Goal: Check status: Check status

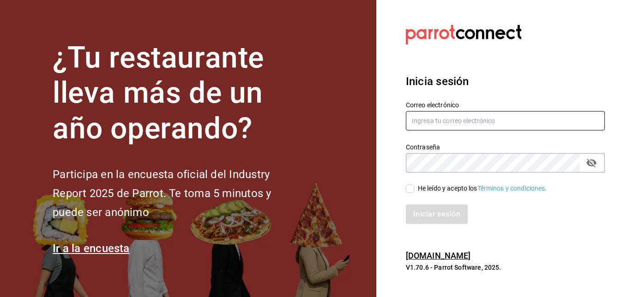
type input "[EMAIL_ADDRESS][DOMAIN_NAME]"
click at [408, 191] on input "He leído y acepto los Términos y condiciones." at bounding box center [410, 188] width 8 height 8
checkbox input "true"
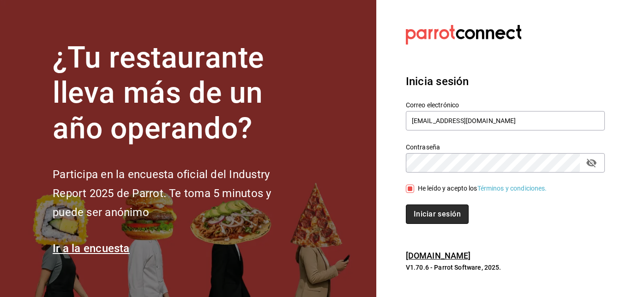
click at [440, 214] on button "Iniciar sesión" at bounding box center [437, 213] width 63 height 19
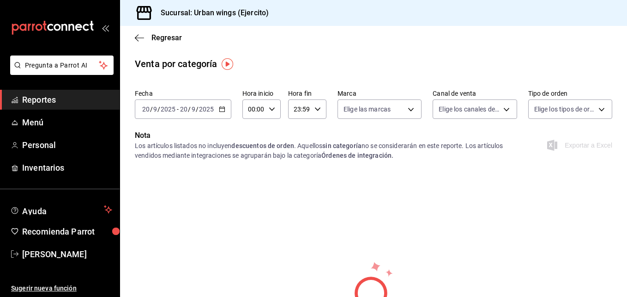
click at [225, 107] on div "[DATE] [DATE] - [DATE] [DATE]" at bounding box center [183, 108] width 97 height 19
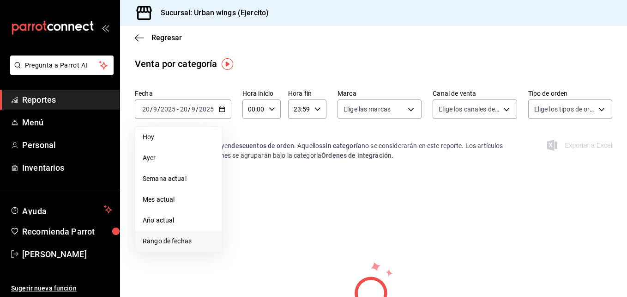
click at [162, 244] on span "Rango de fechas" at bounding box center [179, 241] width 72 height 10
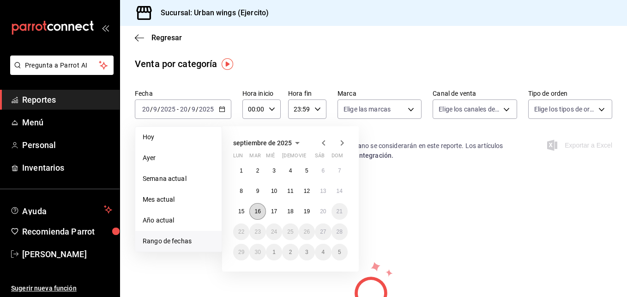
click at [259, 209] on abbr "16" at bounding box center [258, 211] width 6 height 6
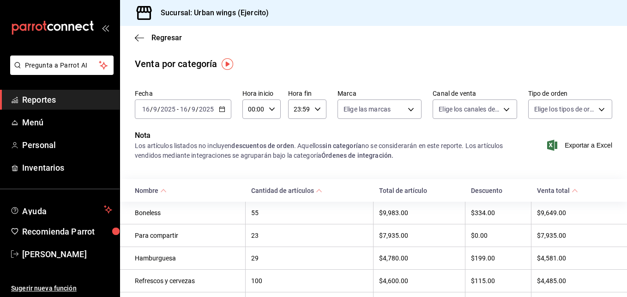
click at [223, 107] on \(Stroke\) "button" at bounding box center [222, 109] width 6 height 5
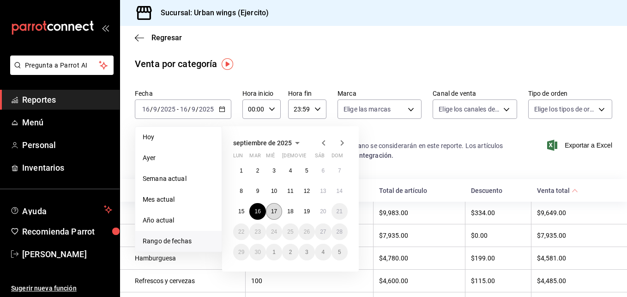
click at [271, 207] on button "17" at bounding box center [274, 211] width 16 height 17
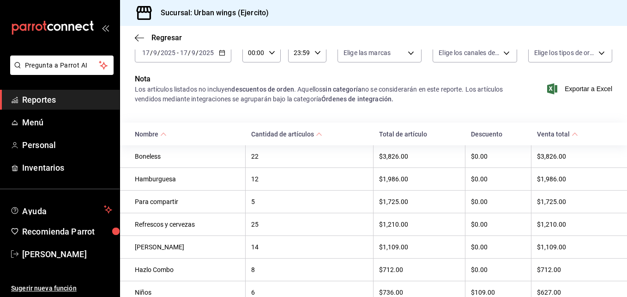
scroll to position [54, 0]
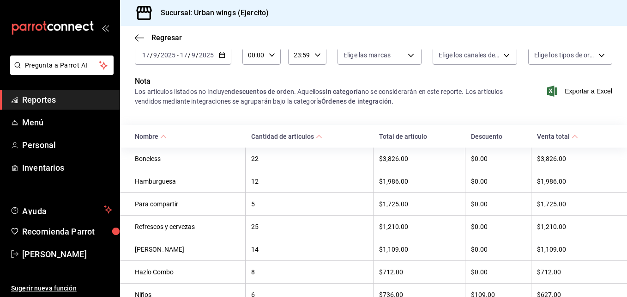
click at [224, 55] on icon "button" at bounding box center [222, 55] width 6 height 6
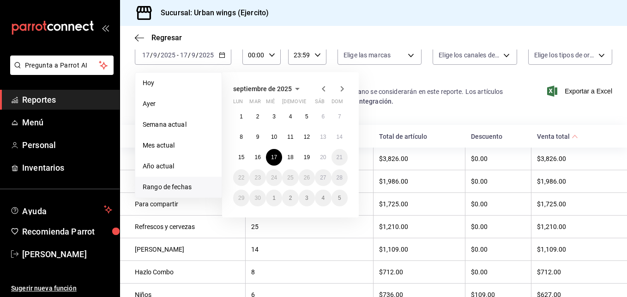
click at [262, 230] on div "25" at bounding box center [309, 226] width 116 height 7
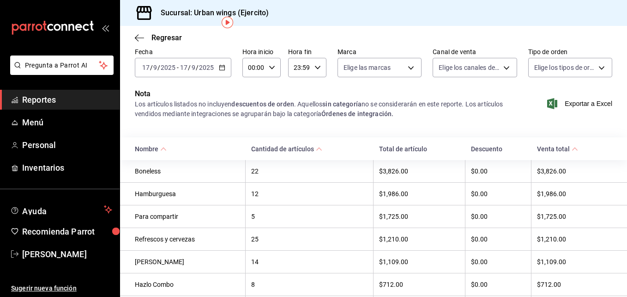
scroll to position [0, 0]
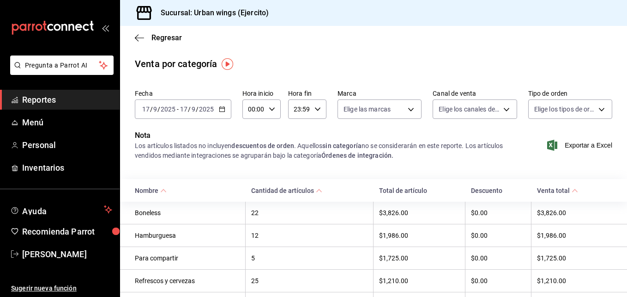
click at [222, 109] on icon "button" at bounding box center [222, 109] width 6 height 6
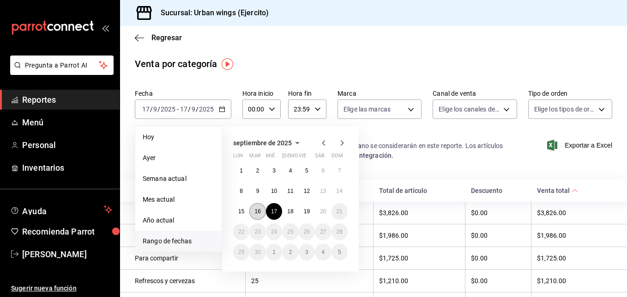
click at [261, 212] on abbr "16" at bounding box center [258, 211] width 6 height 6
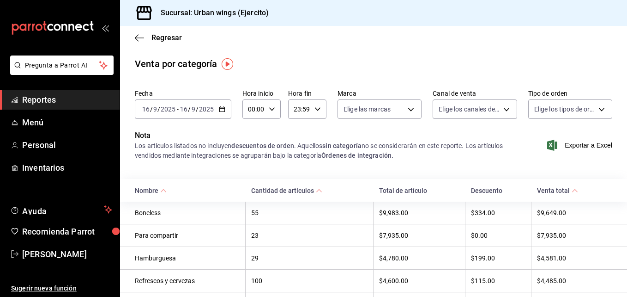
click at [223, 111] on icon "button" at bounding box center [222, 109] width 6 height 6
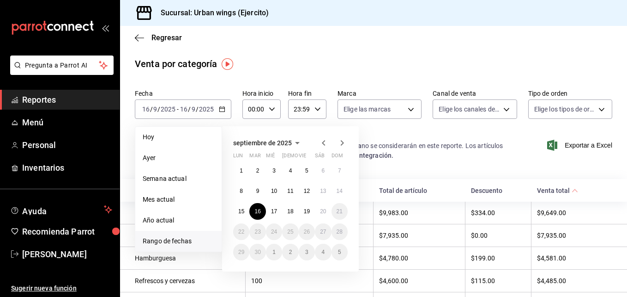
click at [176, 242] on span "Rango de fechas" at bounding box center [179, 241] width 72 height 10
click at [275, 214] on button "17" at bounding box center [274, 211] width 16 height 17
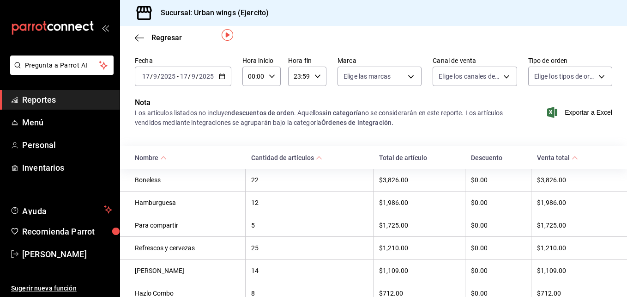
scroll to position [25, 0]
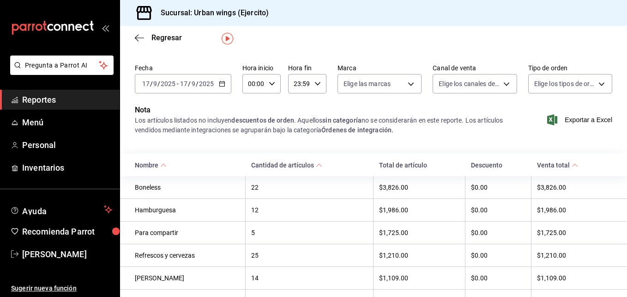
click at [221, 90] on div "[DATE] [DATE] - [DATE] [DATE]" at bounding box center [183, 83] width 97 height 19
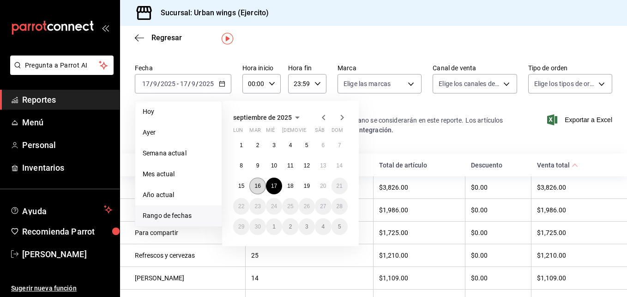
click at [256, 184] on abbr "16" at bounding box center [258, 186] width 6 height 6
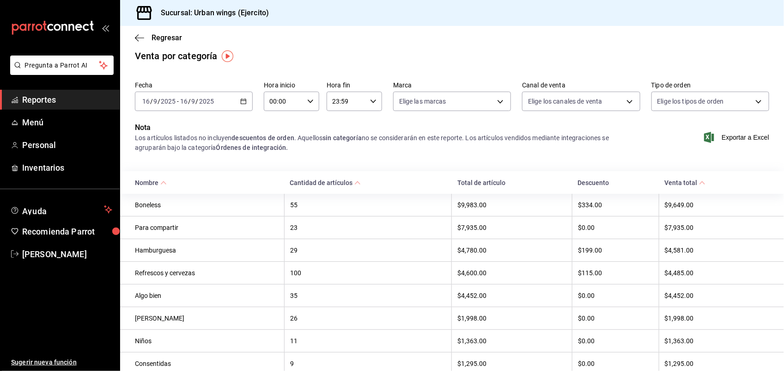
scroll to position [7, 0]
click at [245, 101] on div "[DATE] [DATE] - [DATE] [DATE]" at bounding box center [194, 101] width 118 height 19
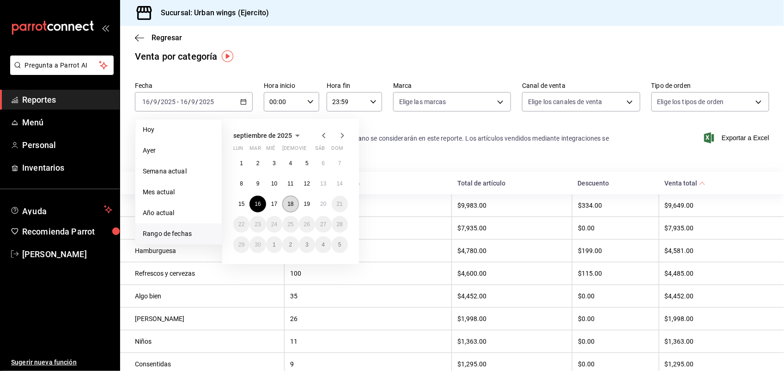
click at [292, 201] on abbr "18" at bounding box center [290, 204] width 6 height 6
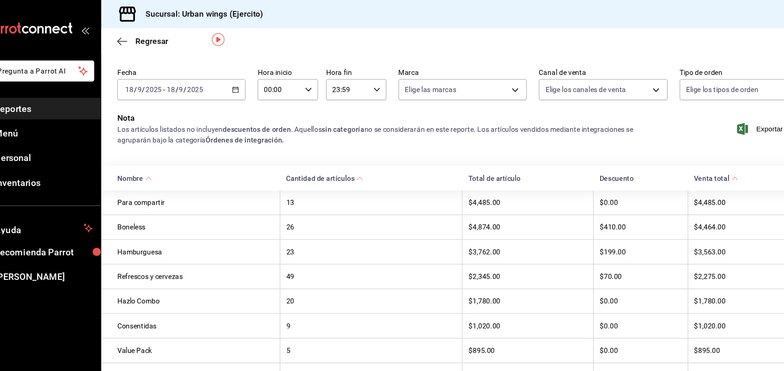
scroll to position [28, 0]
click at [244, 85] on div "[DATE] [DATE] - [DATE] [DATE]" at bounding box center [194, 81] width 118 height 19
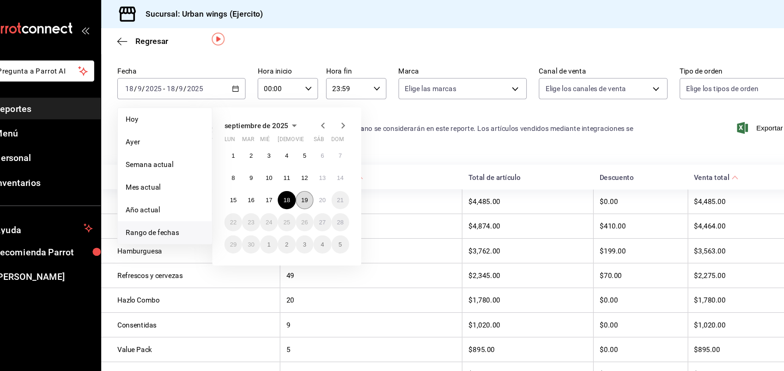
click at [306, 180] on abbr "19" at bounding box center [307, 183] width 6 height 6
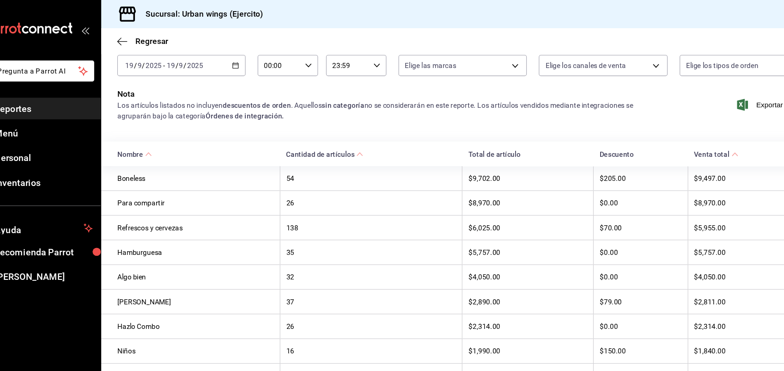
scroll to position [46, 0]
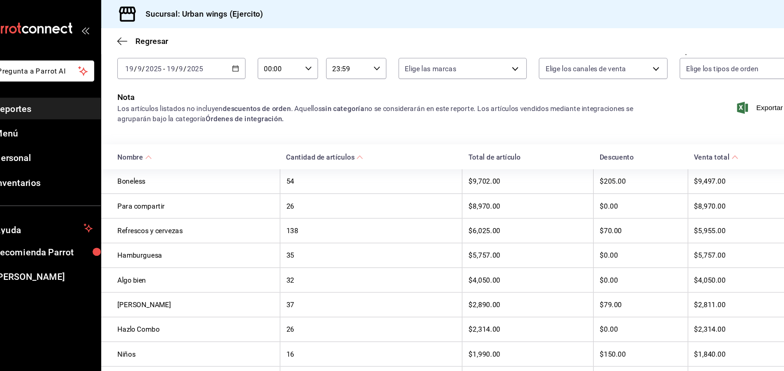
click at [234, 65] on div "[DATE] [DATE] - [DATE] [DATE]" at bounding box center [194, 62] width 118 height 19
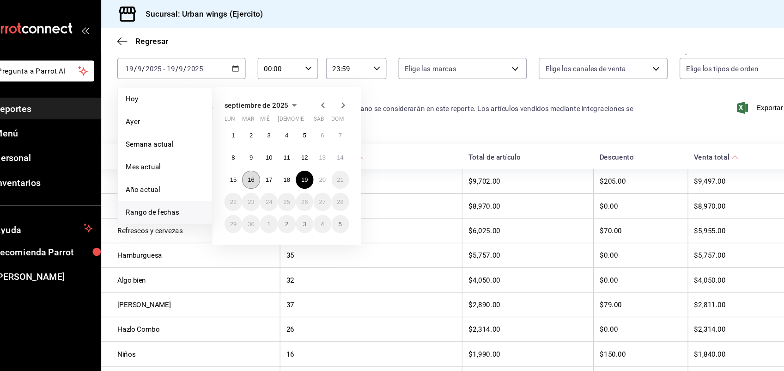
click at [256, 166] on abbr "16" at bounding box center [258, 165] width 6 height 6
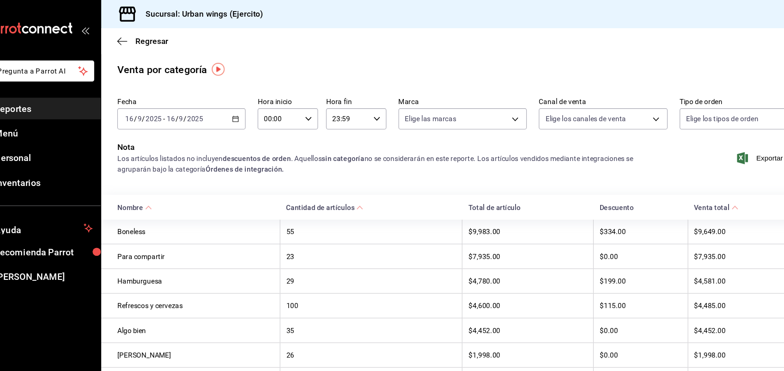
click at [244, 106] on icon "button" at bounding box center [243, 109] width 6 height 6
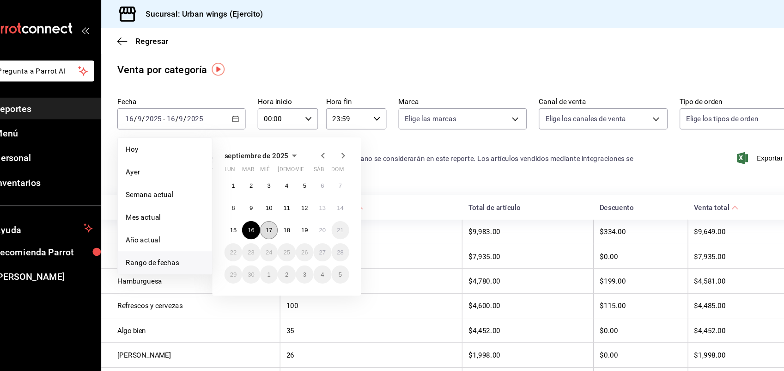
click at [271, 213] on button "17" at bounding box center [274, 211] width 16 height 17
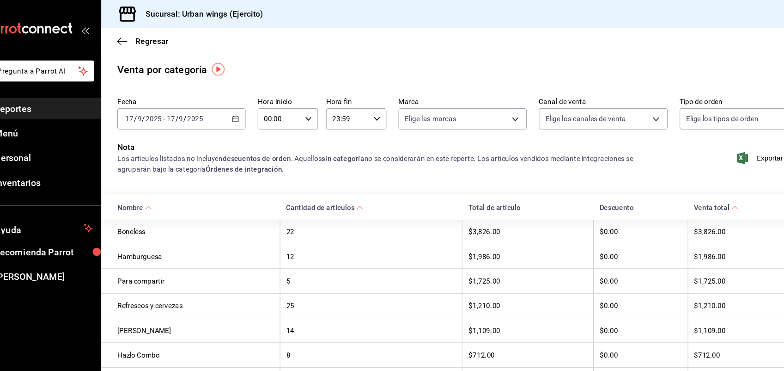
click at [241, 97] on div "Fecha [DATE] [DATE] - [DATE] [DATE]" at bounding box center [194, 104] width 118 height 30
click at [241, 111] on \(Stroke\) "button" at bounding box center [244, 109] width 6 height 5
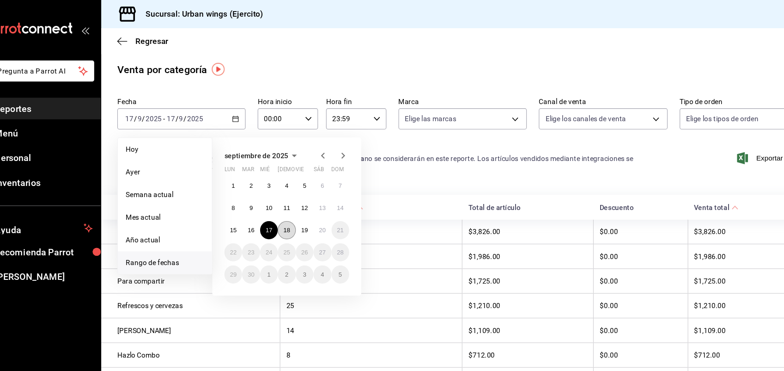
click at [288, 208] on abbr "18" at bounding box center [290, 211] width 6 height 6
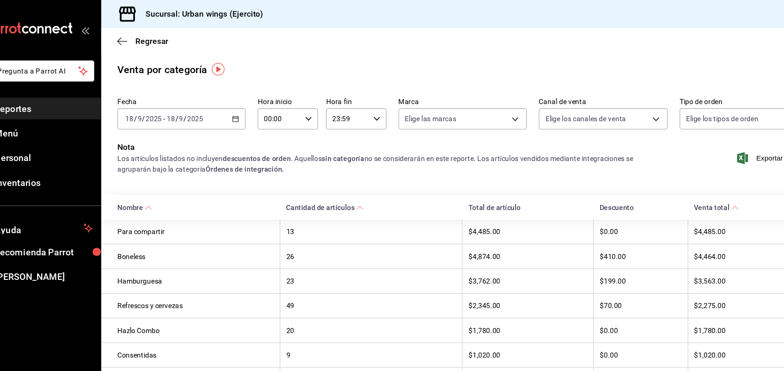
click at [240, 110] on icon "button" at bounding box center [243, 109] width 6 height 6
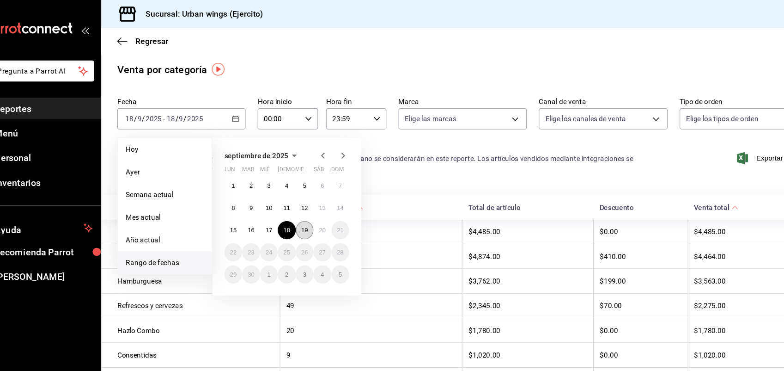
click at [307, 209] on abbr "19" at bounding box center [307, 211] width 6 height 6
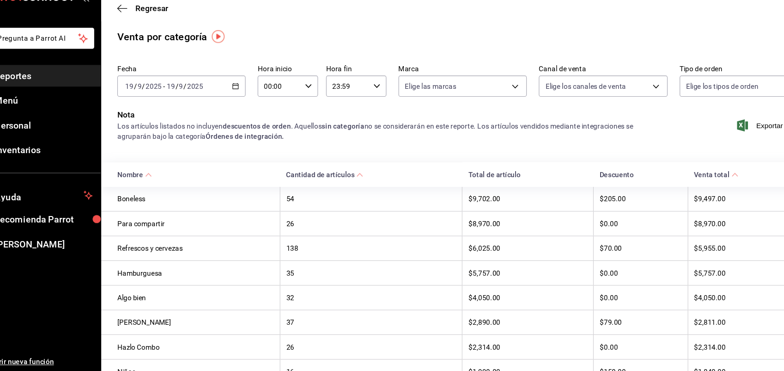
click at [243, 109] on icon "button" at bounding box center [243, 109] width 6 height 6
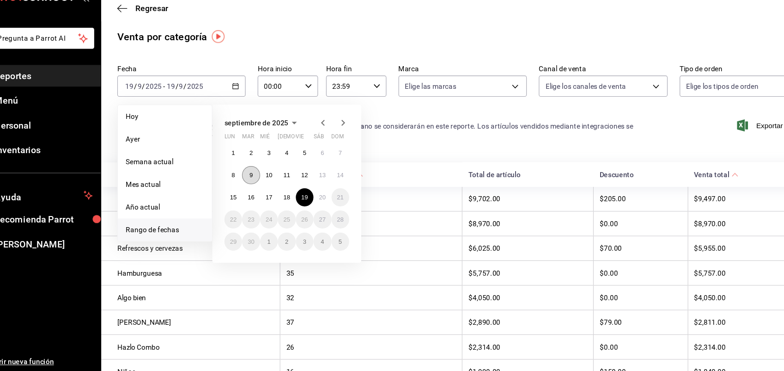
click at [256, 191] on abbr "9" at bounding box center [257, 191] width 3 height 6
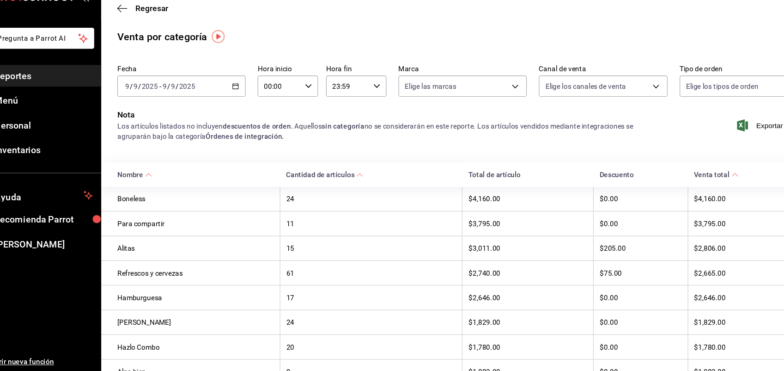
click at [241, 110] on icon "button" at bounding box center [243, 109] width 6 height 6
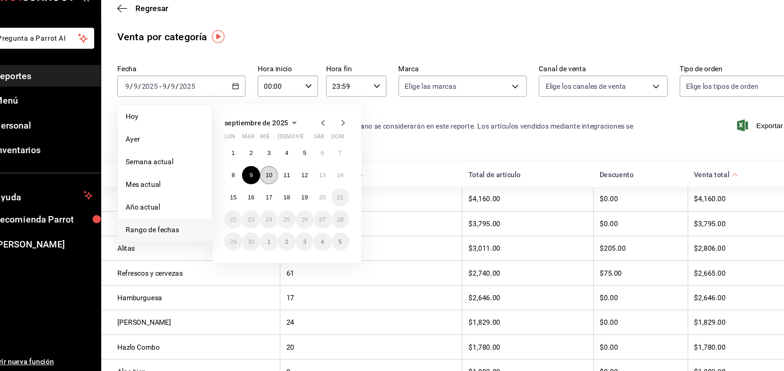
click at [274, 192] on abbr "10" at bounding box center [274, 191] width 6 height 6
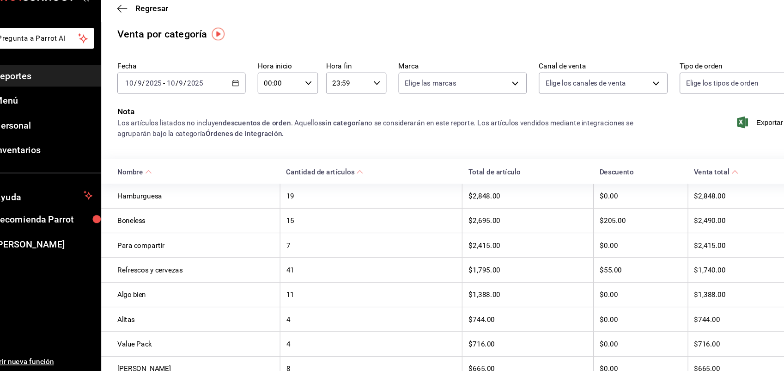
scroll to position [2, 0]
click at [243, 110] on div "[DATE] [DATE] - [DATE] [DATE]" at bounding box center [194, 106] width 118 height 19
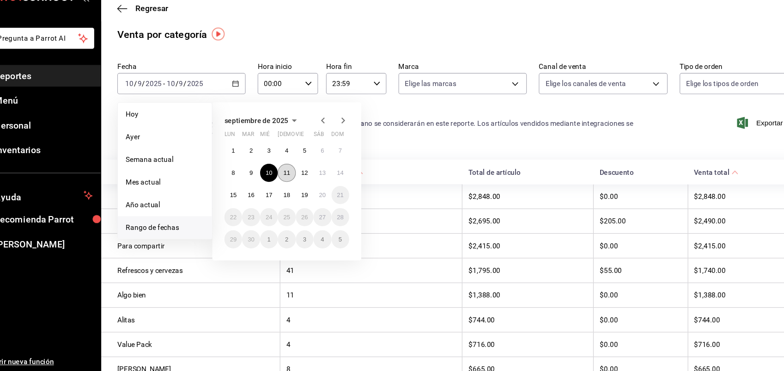
click at [292, 192] on button "11" at bounding box center [290, 188] width 16 height 17
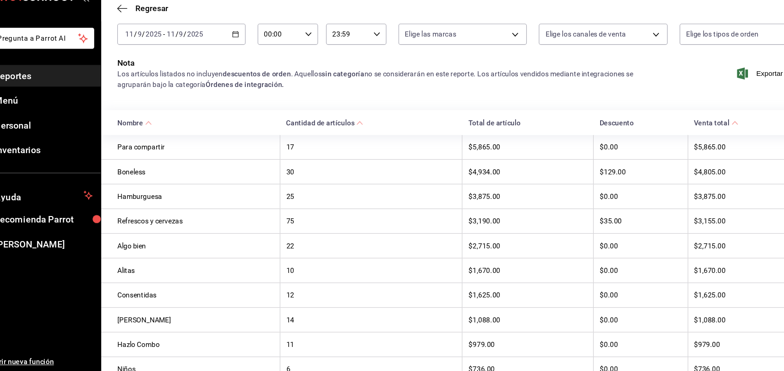
scroll to position [47, 0]
click at [241, 56] on div "[DATE] [DATE] - [DATE] [DATE]" at bounding box center [194, 62] width 118 height 19
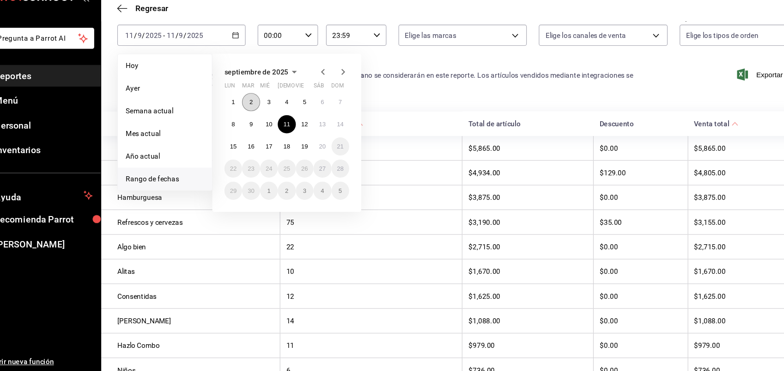
click at [259, 124] on abbr "2" at bounding box center [257, 124] width 3 height 6
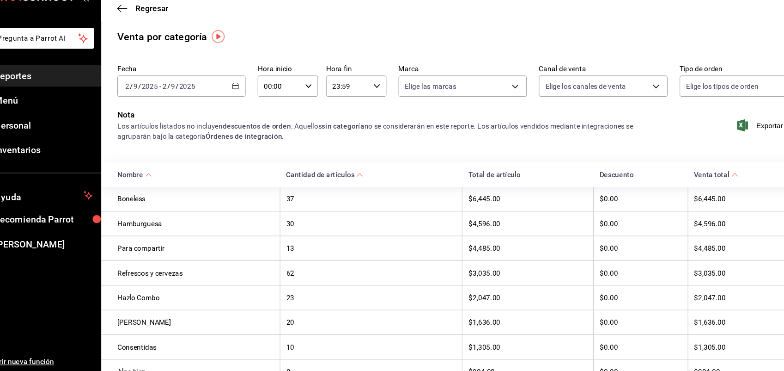
click at [71, 94] on span "Reportes" at bounding box center [67, 99] width 90 height 12
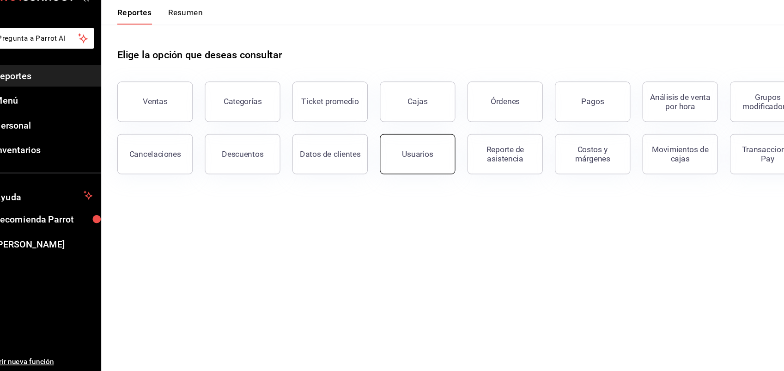
click at [411, 187] on button "Usuarios" at bounding box center [410, 171] width 69 height 37
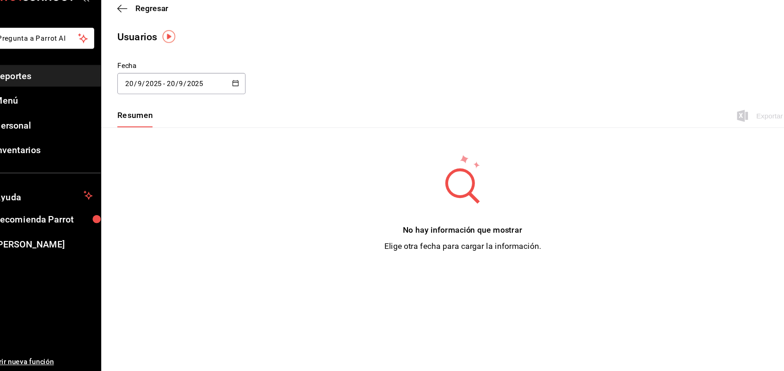
click at [242, 108] on icon "button" at bounding box center [243, 106] width 6 height 6
click at [176, 245] on li "Rango de fechas" at bounding box center [178, 240] width 87 height 21
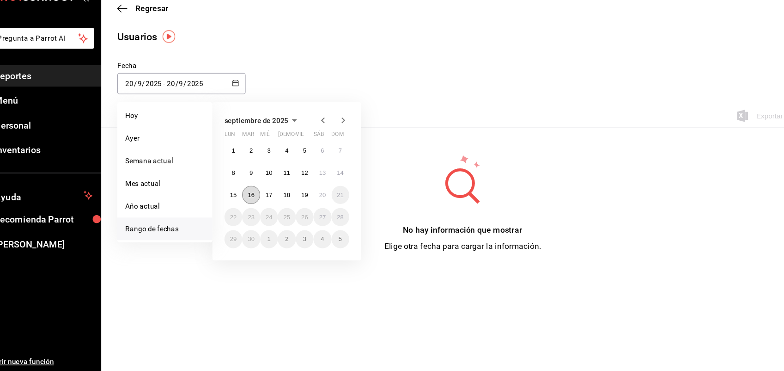
click at [260, 206] on abbr "16" at bounding box center [258, 209] width 6 height 6
type input "[DATE]"
type input "16"
type input "[DATE]"
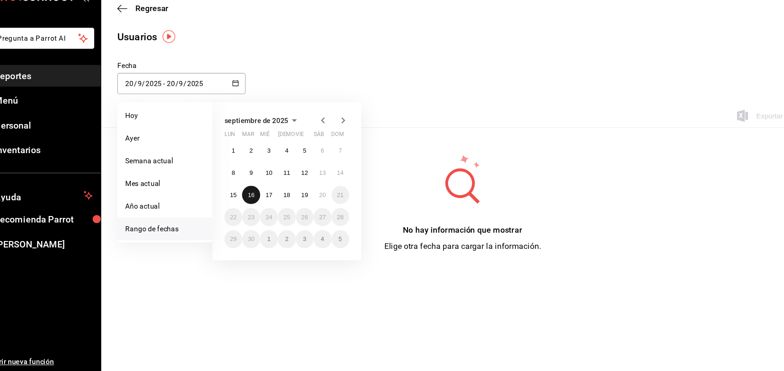
type input "16"
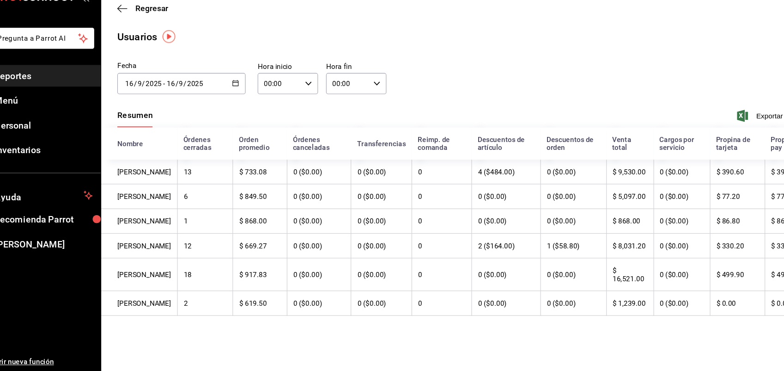
click at [244, 110] on button "button" at bounding box center [243, 107] width 6 height 8
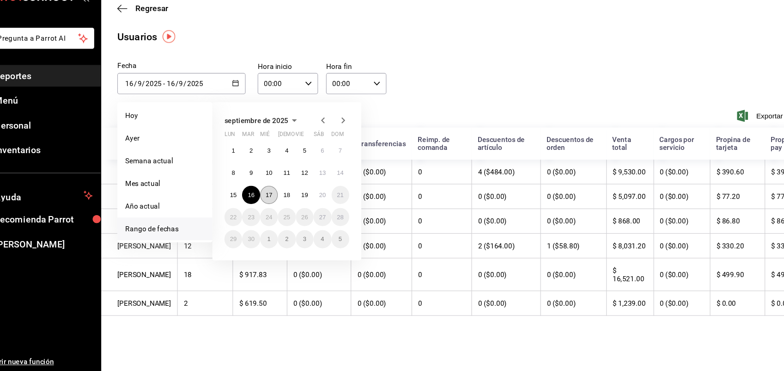
click at [276, 210] on abbr "17" at bounding box center [274, 209] width 6 height 6
type input "[DATE]"
type input "17"
type input "[DATE]"
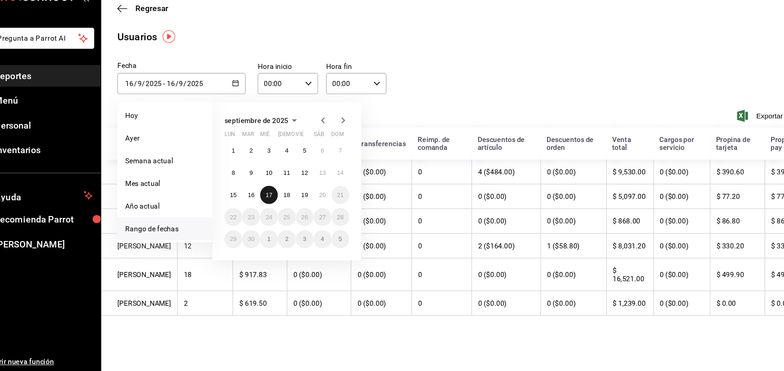
type input "17"
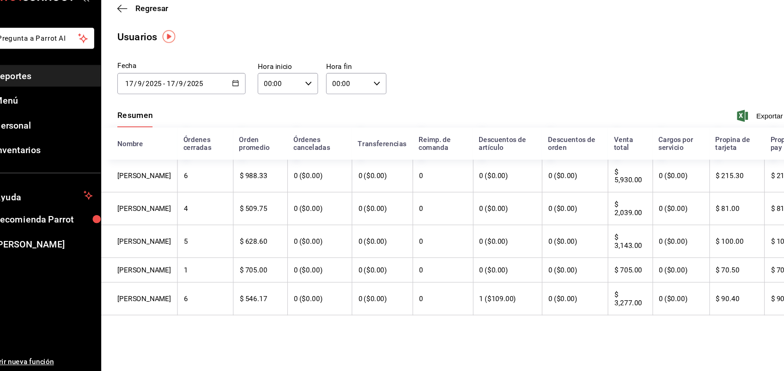
drag, startPoint x: 636, startPoint y: 359, endPoint x: 560, endPoint y: 348, distance: 76.0
click at [560, 296] on main "Regresar Usuarios Fecha [DATE] [DATE] - [DATE] [DATE] septiembre de 2025 lun ma…" at bounding box center [452, 198] width 664 height 345
drag, startPoint x: 560, startPoint y: 348, endPoint x: 468, endPoint y: 347, distance: 92.9
click at [468, 296] on div "Fecha [DATE] [DATE] - [DATE] [DATE] septiembre de 2025 lun mar [PERSON_NAME] vi…" at bounding box center [452, 209] width 664 height 249
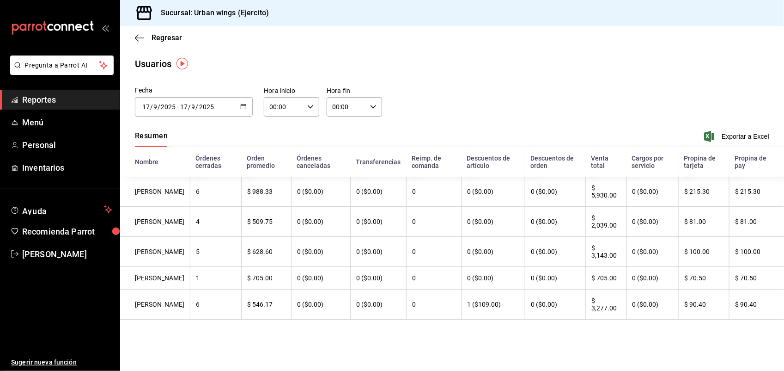
click at [242, 102] on div "[DATE] [DATE] - [DATE] [DATE]" at bounding box center [194, 106] width 118 height 19
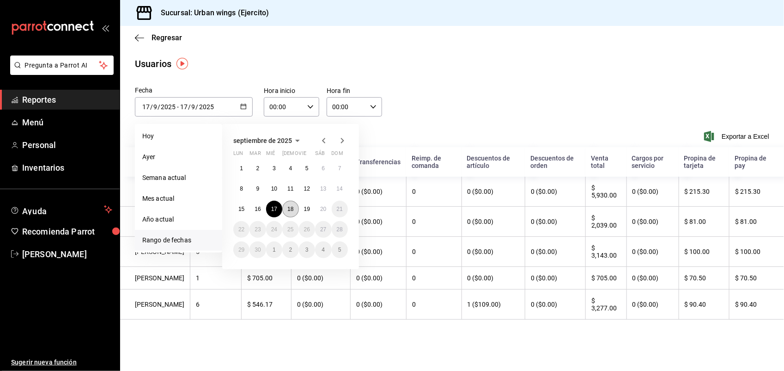
click at [292, 211] on button "18" at bounding box center [290, 209] width 16 height 17
type input "[DATE]"
type input "18"
type input "[DATE]"
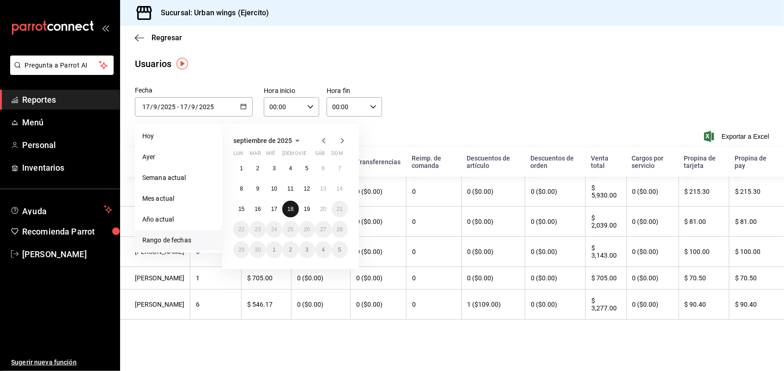
type input "18"
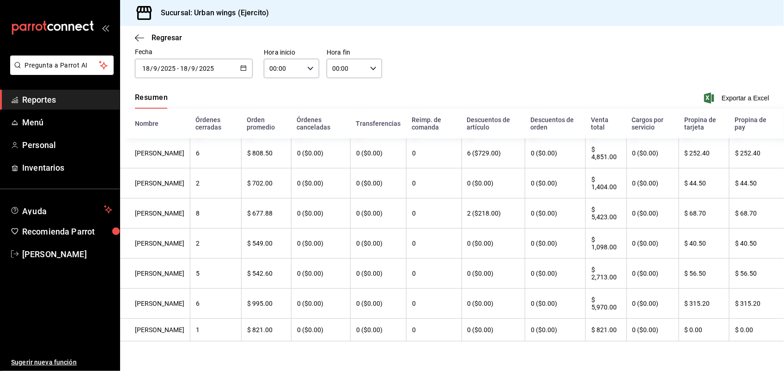
scroll to position [57, 0]
click at [245, 59] on div "[DATE] [DATE] - [DATE] [DATE]" at bounding box center [194, 68] width 118 height 19
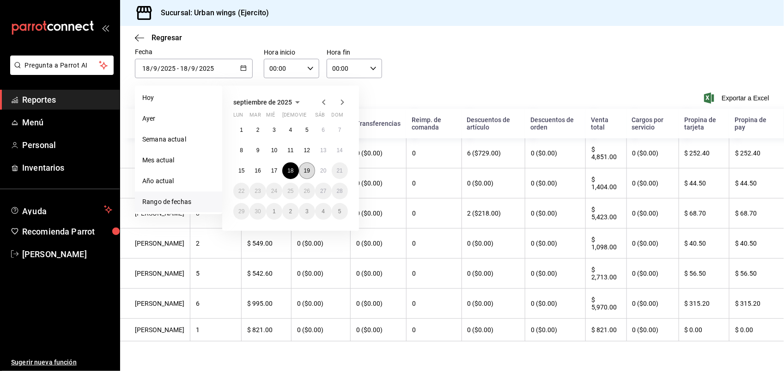
click at [308, 167] on abbr "19" at bounding box center [307, 170] width 6 height 6
type input "[DATE]"
type input "19"
type input "[DATE]"
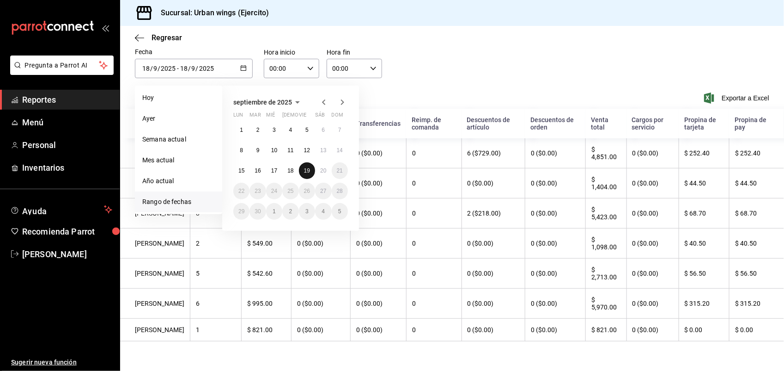
type input "19"
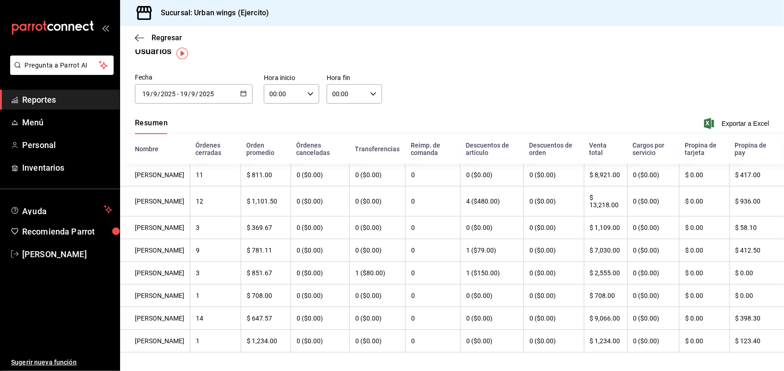
scroll to position [10, 0]
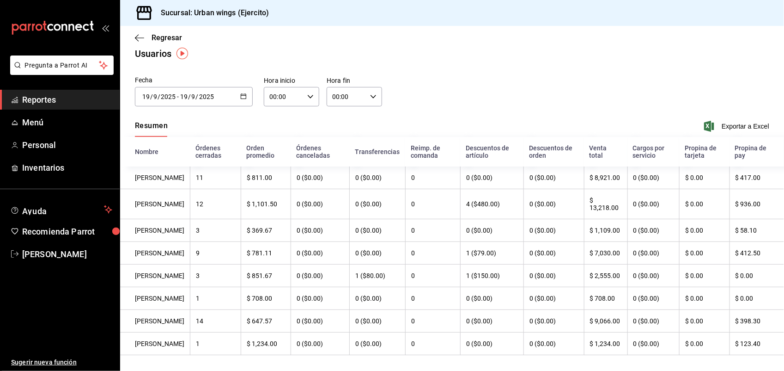
click at [239, 91] on div "[DATE] [DATE] - [DATE] [DATE]" at bounding box center [194, 96] width 118 height 19
click at [558, 58] on div "Usuarios" at bounding box center [452, 54] width 664 height 14
